Goal: Transaction & Acquisition: Download file/media

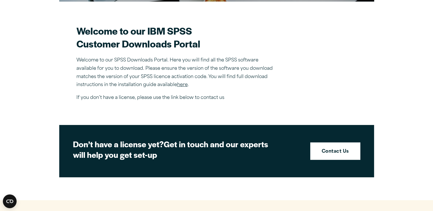
scroll to position [178, 0]
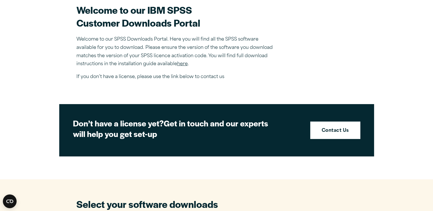
click at [144, 55] on p "Welcome to our SPSS Downloads Portal. Here you will find all the SPSS software …" at bounding box center [176, 52] width 200 height 33
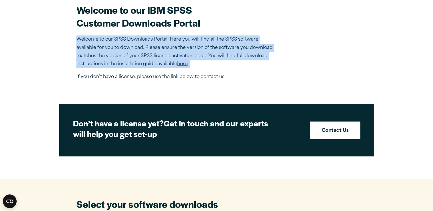
click at [144, 55] on p "Welcome to our SPSS Downloads Portal. Here you will find all the SPSS software …" at bounding box center [176, 52] width 200 height 33
drag, startPoint x: 144, startPoint y: 55, endPoint x: 105, endPoint y: 62, distance: 39.9
click at [105, 62] on p "Welcome to our SPSS Downloads Portal. Here you will find all the SPSS software …" at bounding box center [176, 52] width 200 height 33
click at [147, 66] on p "Welcome to our SPSS Downloads Portal. Here you will find all the SPSS software …" at bounding box center [176, 52] width 200 height 33
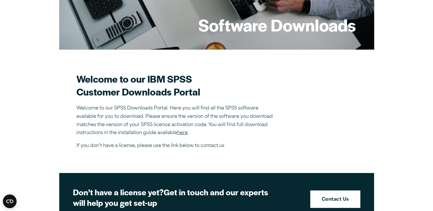
scroll to position [107, 0]
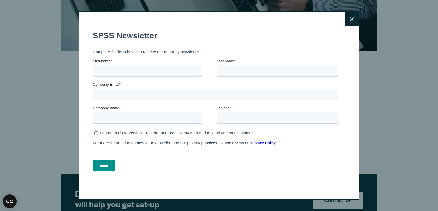
click at [349, 20] on icon at bounding box center [351, 19] width 4 height 4
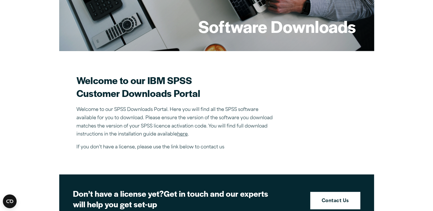
scroll to position [0, 0]
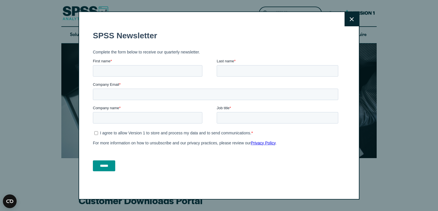
click at [349, 23] on button "Close" at bounding box center [351, 19] width 14 height 14
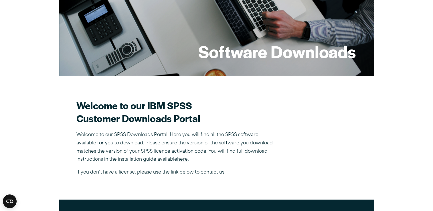
scroll to position [134, 0]
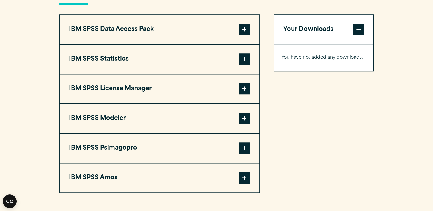
scroll to position [451, 0]
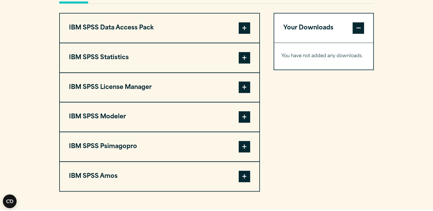
click at [245, 55] on span at bounding box center [244, 57] width 11 height 11
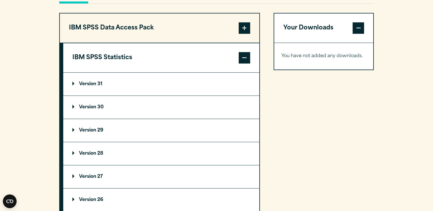
click at [97, 109] on summary "Version 30" at bounding box center [161, 107] width 196 height 23
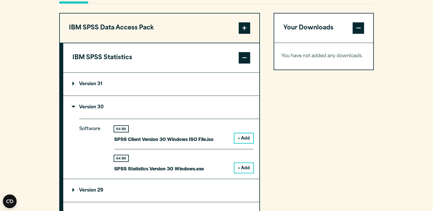
click at [247, 165] on button "+ Add" at bounding box center [244, 168] width 19 height 10
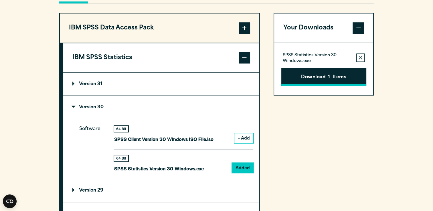
click at [319, 76] on button "Download 1 Items" at bounding box center [323, 77] width 85 height 18
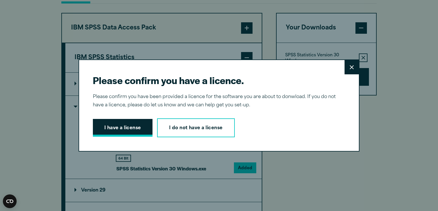
click at [107, 127] on button "I have a license" at bounding box center [123, 128] width 60 height 18
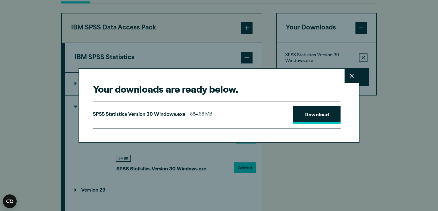
click at [308, 114] on link "Download" at bounding box center [317, 115] width 48 height 18
click at [350, 78] on icon at bounding box center [351, 76] width 4 height 4
